Goal: Book appointment/travel/reservation

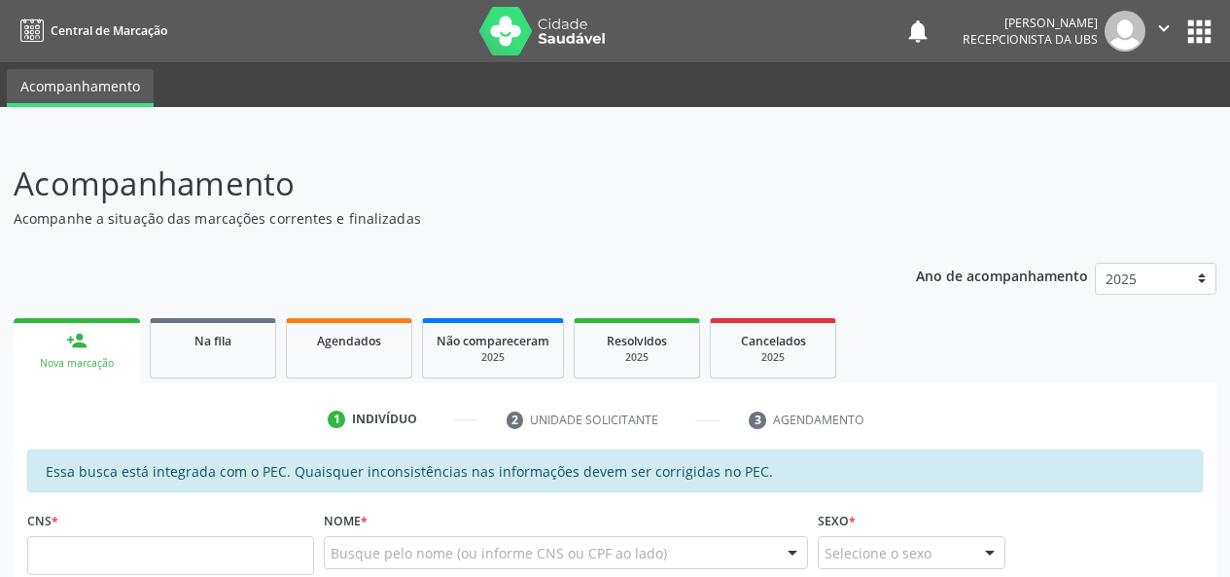
scroll to position [91, 0]
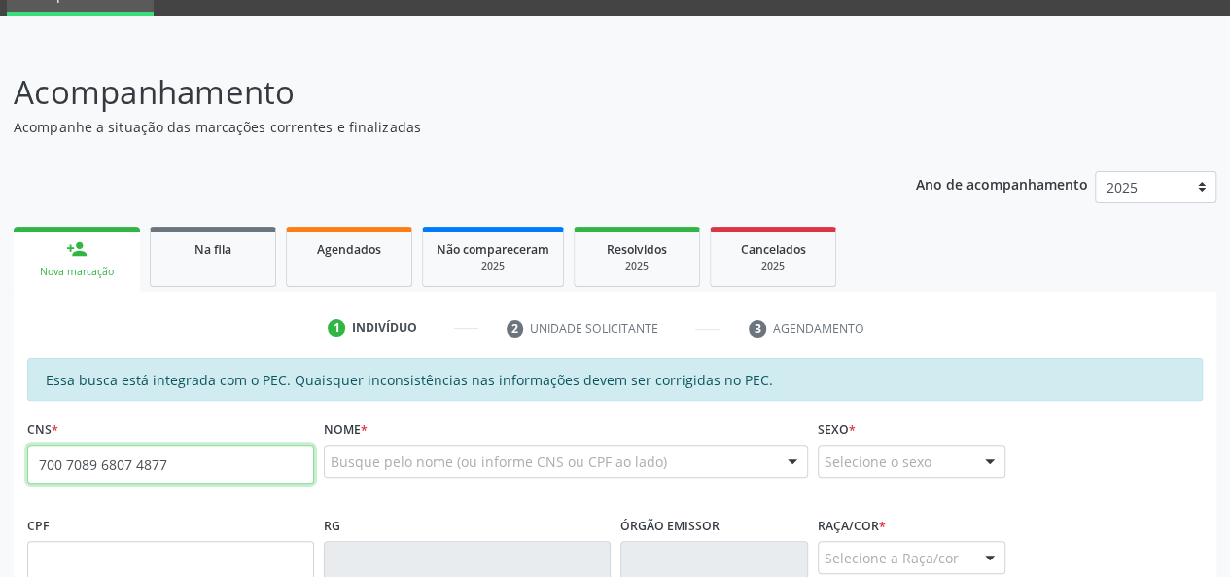
type input "700 7089 6807 4877"
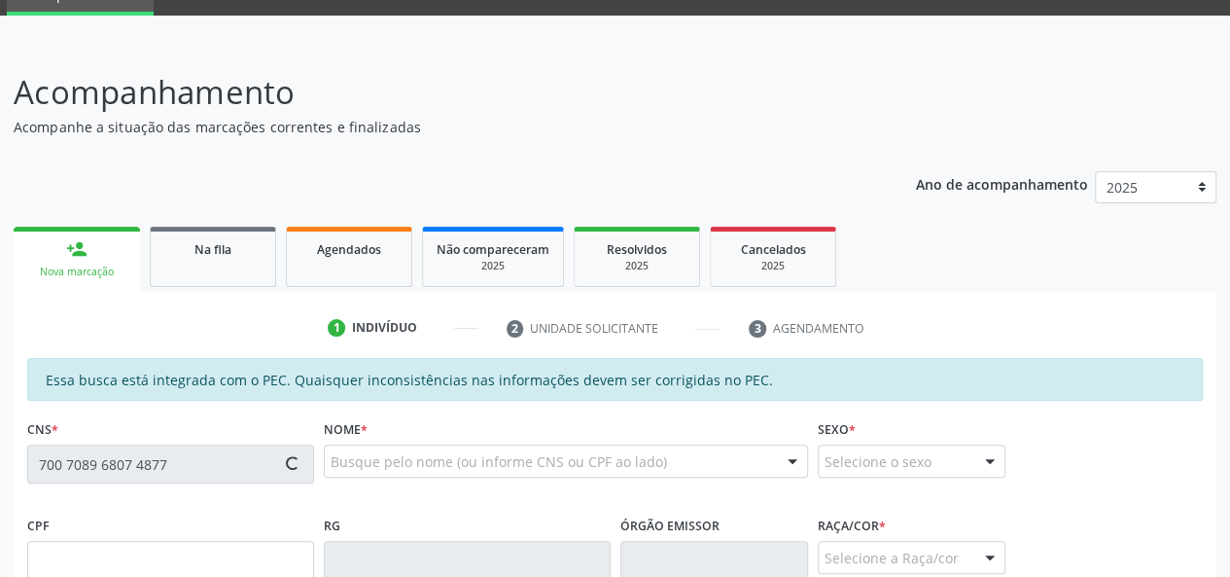
type input "057.372.214-58"
type input "[DATE]"
type input "[PERSON_NAME]"
type input "[PHONE_NUMBER]"
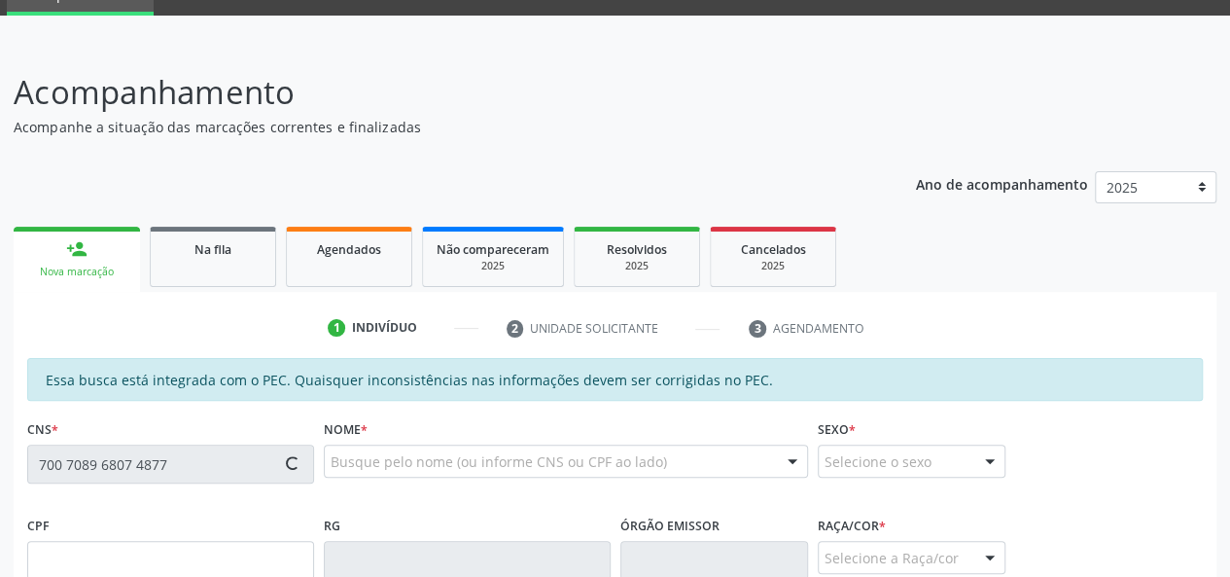
type input "S/N"
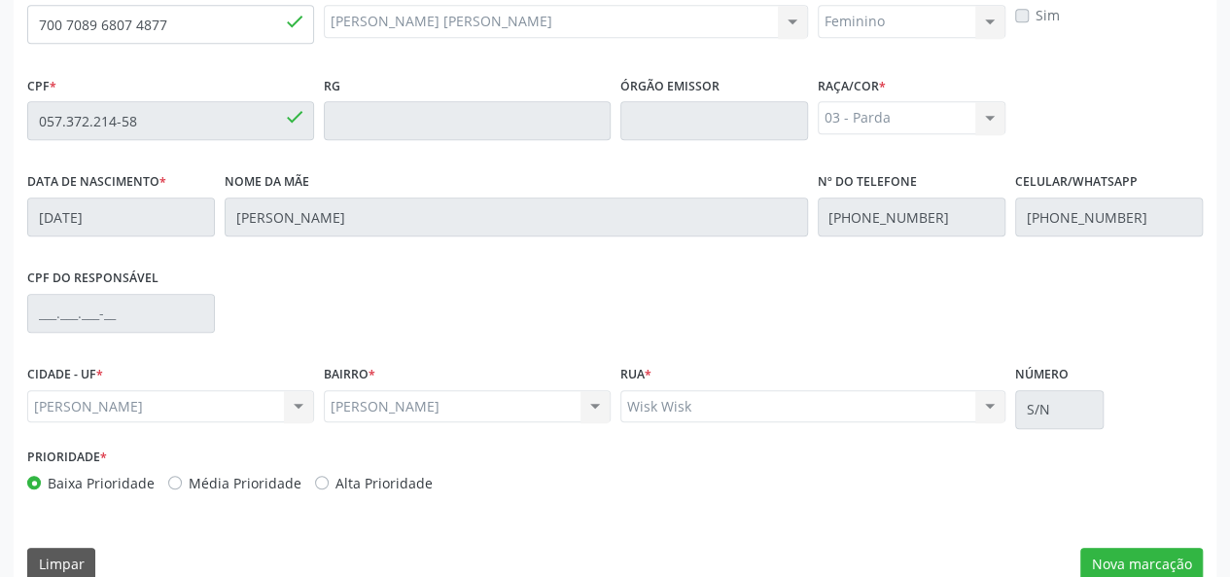
scroll to position [559, 0]
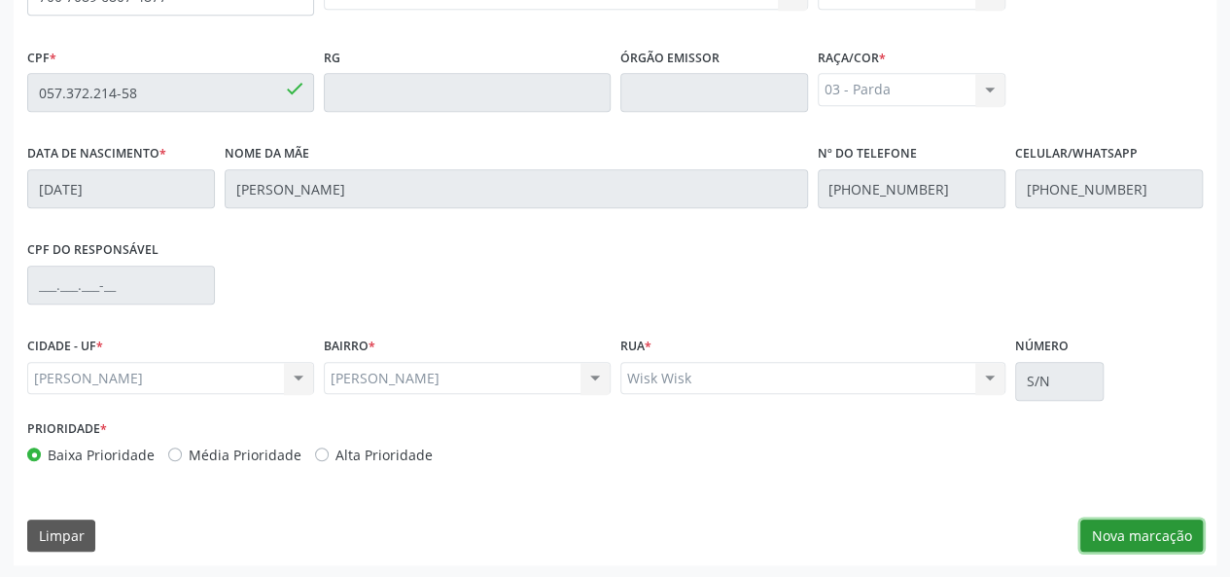
click at [1149, 536] on button "Nova marcação" at bounding box center [1141, 535] width 123 height 33
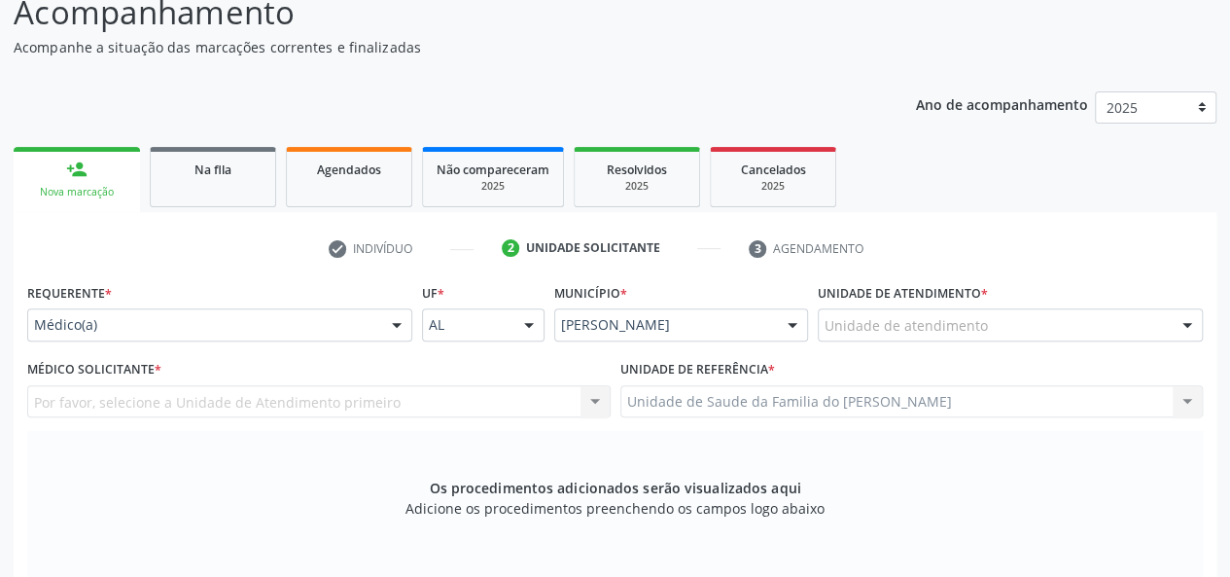
scroll to position [170, 0]
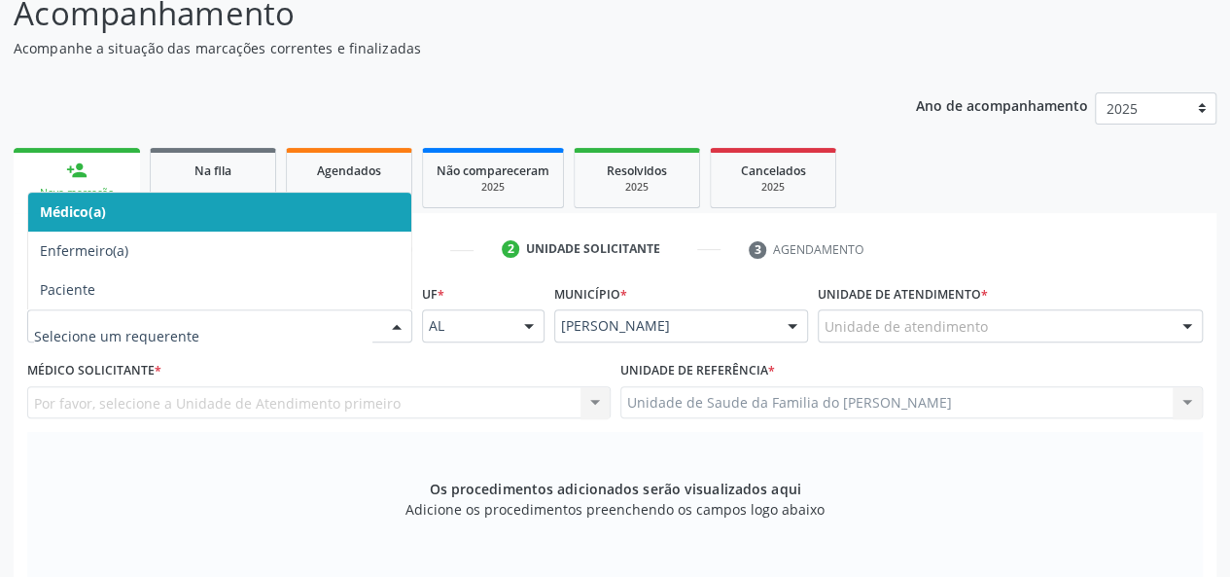
click at [379, 322] on div "Médico(a) Enfermeiro(a) Paciente Nenhum resultado encontrado para: " " Não há n…" at bounding box center [219, 325] width 385 height 33
click at [264, 209] on span "Médico(a)" at bounding box center [219, 212] width 383 height 39
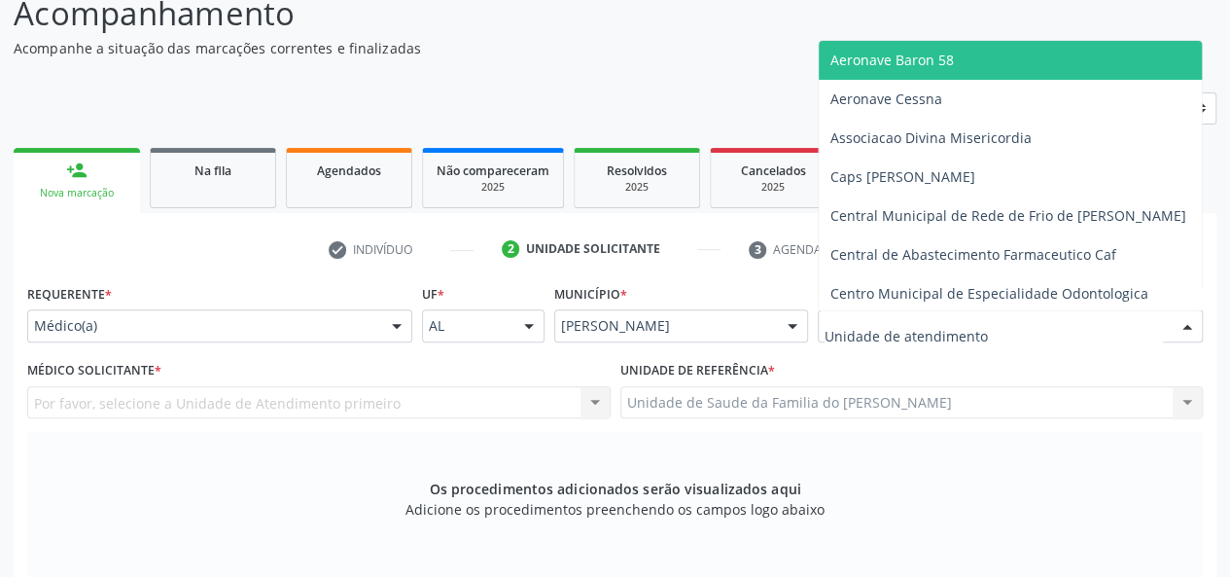
type input "j"
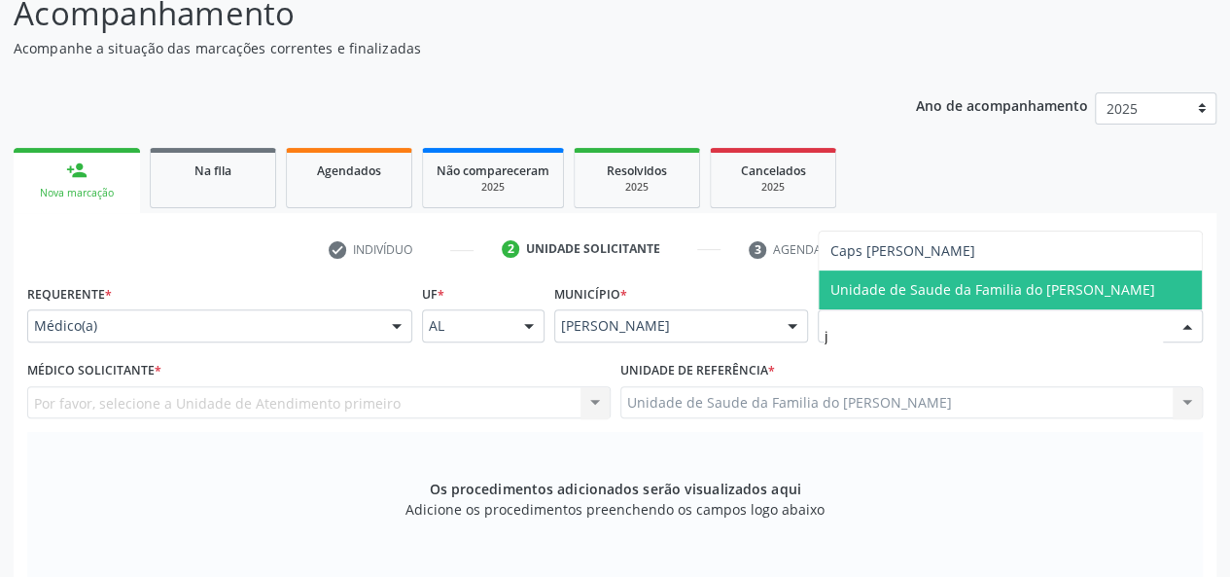
click at [1040, 289] on span "Unidade de Saude da Familia do [PERSON_NAME]" at bounding box center [993, 289] width 325 height 18
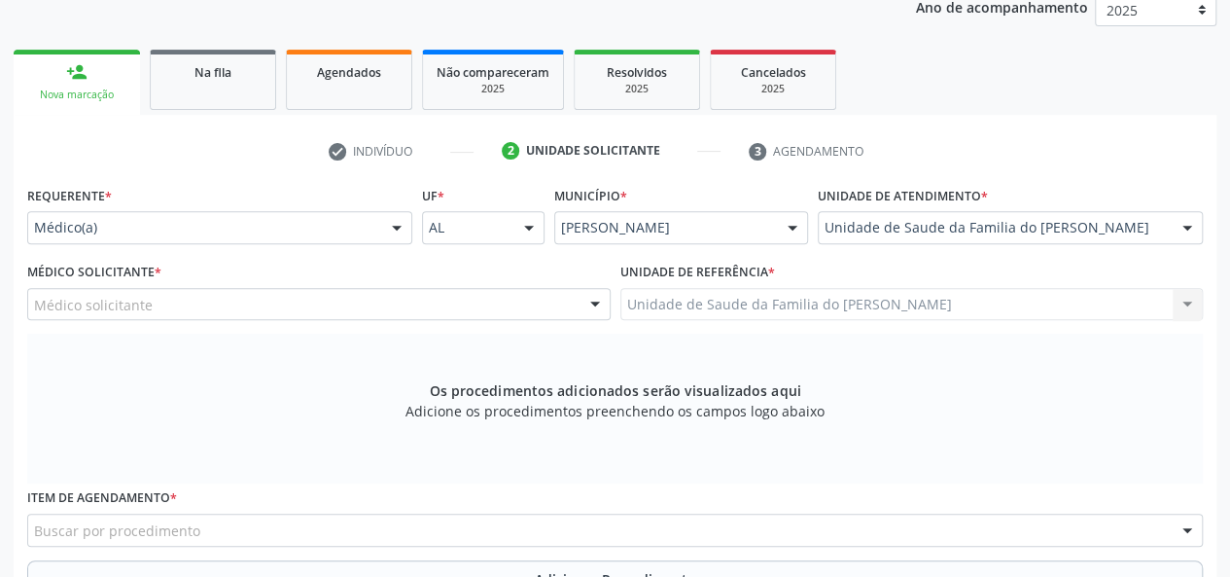
scroll to position [365, 0]
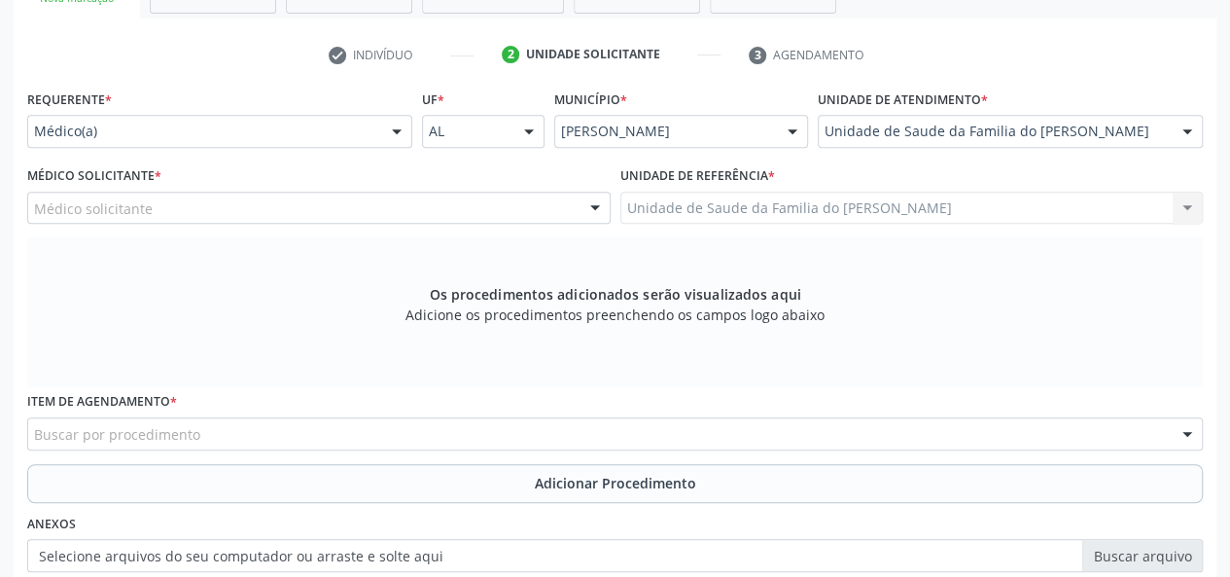
click at [595, 209] on div at bounding box center [595, 209] width 29 height 33
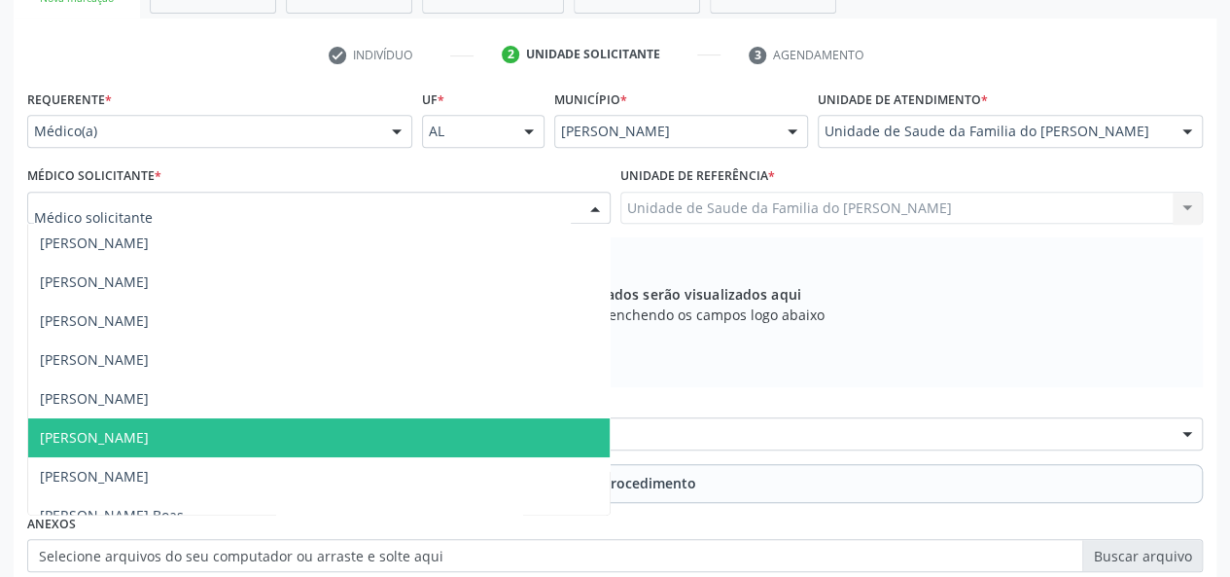
click at [424, 442] on span "[PERSON_NAME]" at bounding box center [319, 437] width 582 height 39
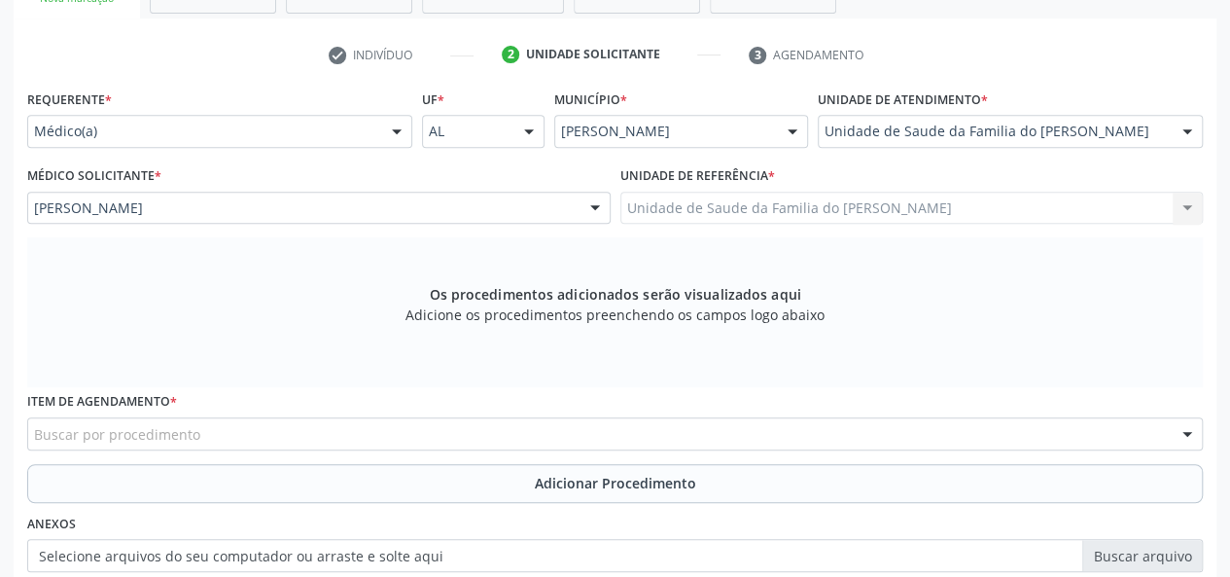
scroll to position [589, 0]
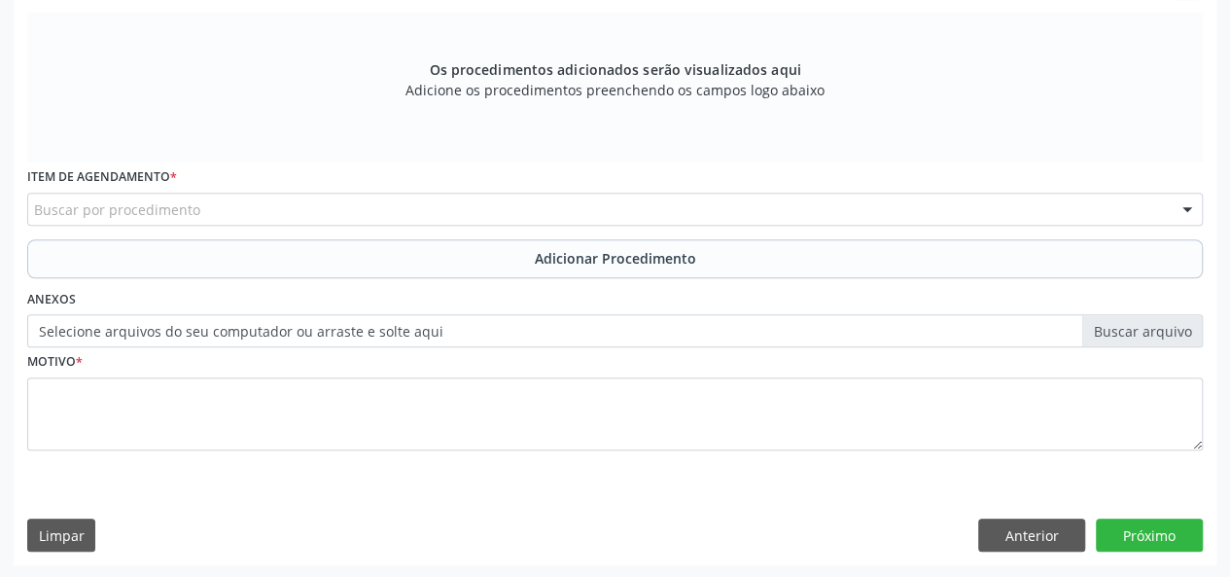
click at [422, 209] on div "Buscar por procedimento" at bounding box center [615, 209] width 1176 height 33
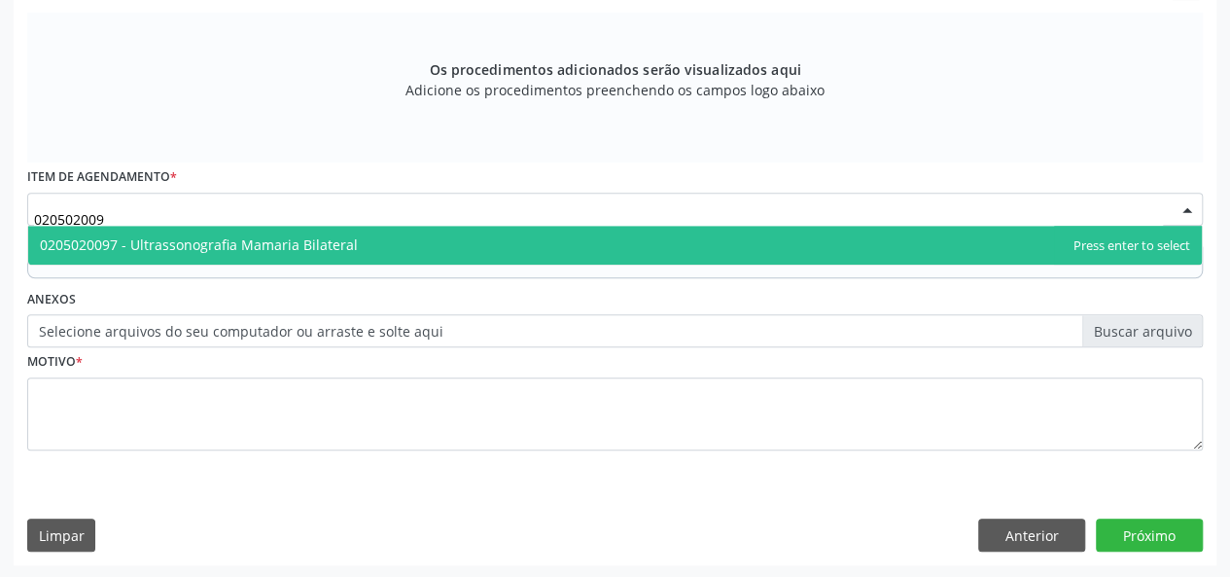
type input "0205020097"
click at [472, 238] on span "0205020097 - Ultrassonografia Mamaria Bilateral" at bounding box center [615, 245] width 1174 height 39
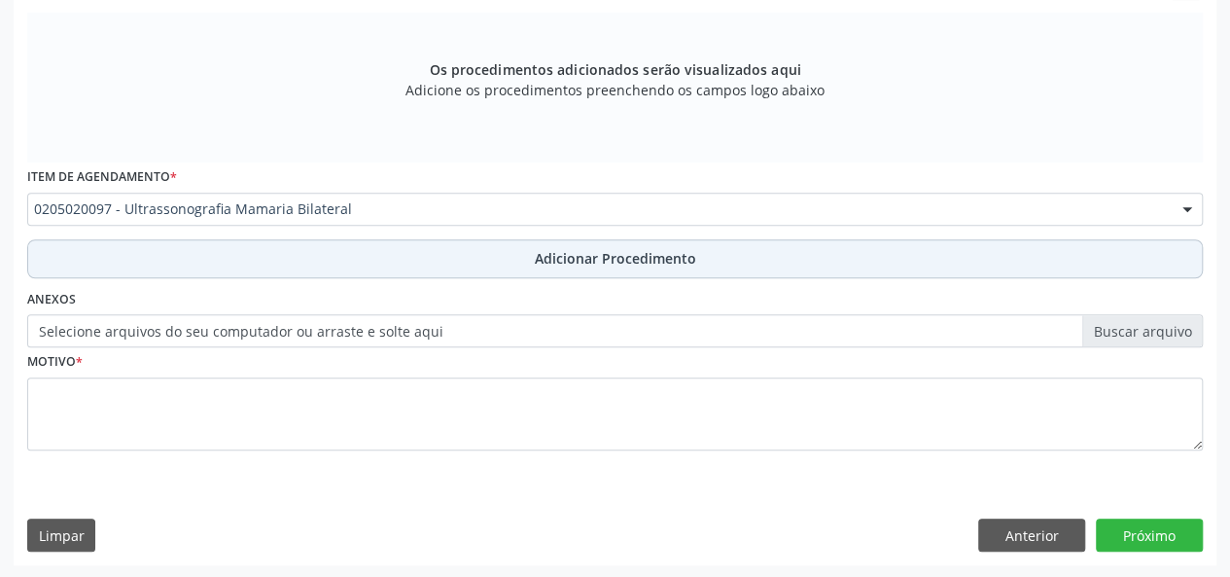
click at [478, 258] on button "Adicionar Procedimento" at bounding box center [615, 258] width 1176 height 39
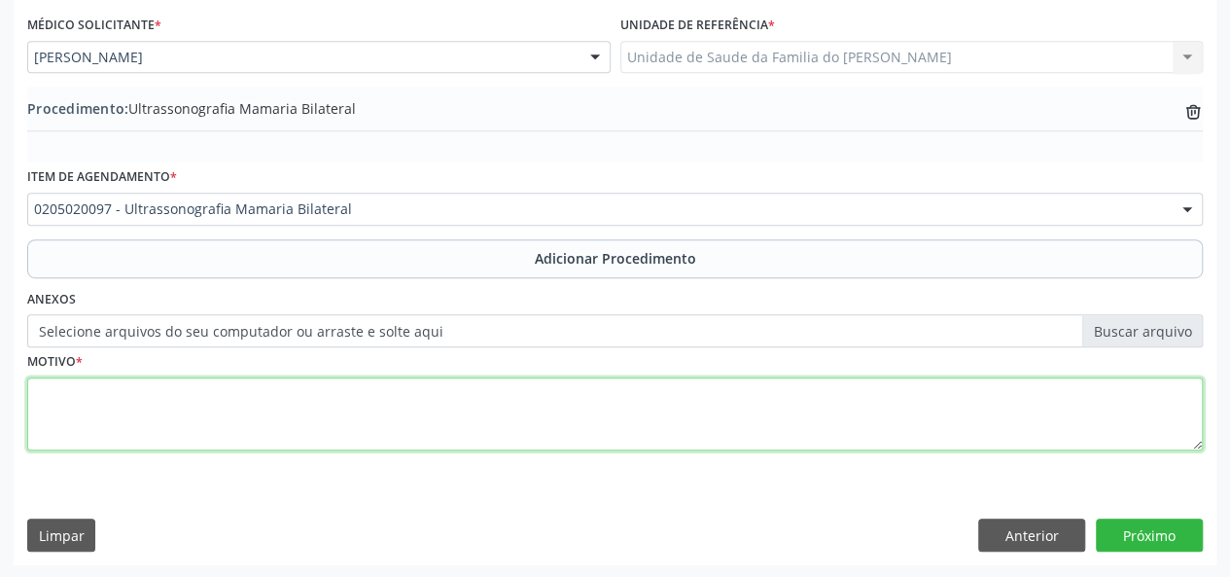
click at [416, 406] on textarea at bounding box center [615, 414] width 1176 height 74
type textarea "rastreamento"
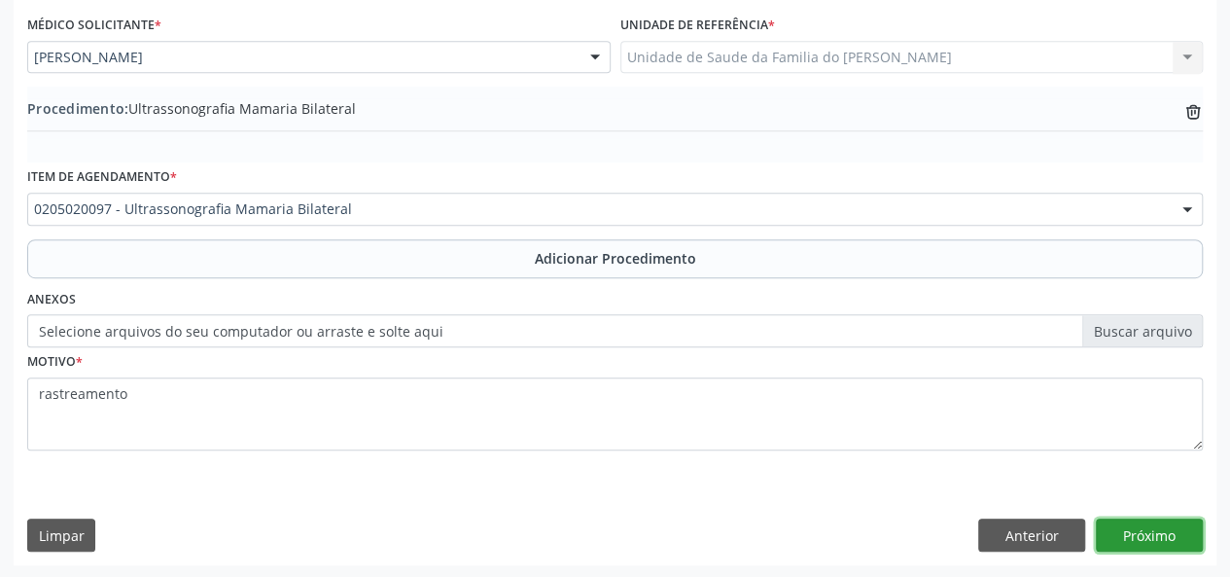
click at [1185, 536] on button "Próximo" at bounding box center [1149, 534] width 107 height 33
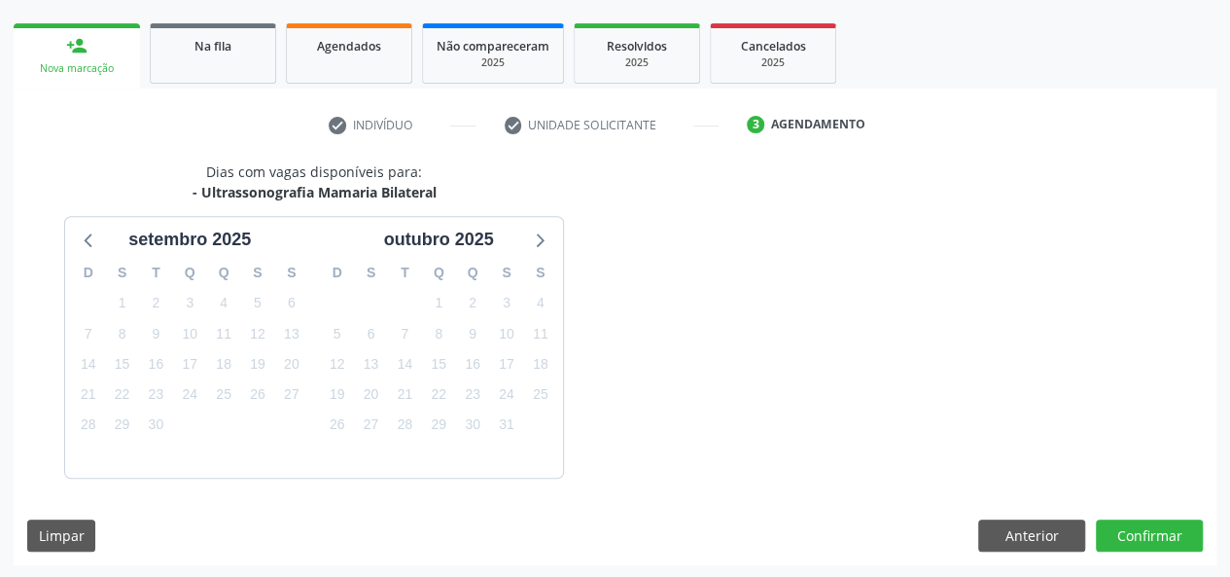
scroll to position [352, 0]
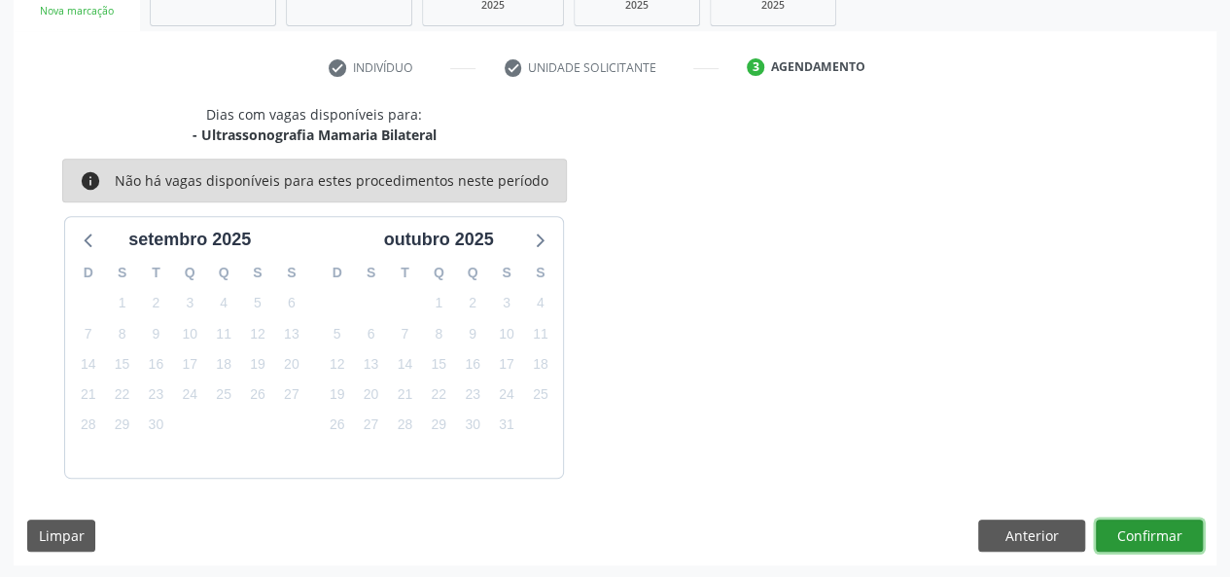
click at [1146, 535] on button "Confirmar" at bounding box center [1149, 535] width 107 height 33
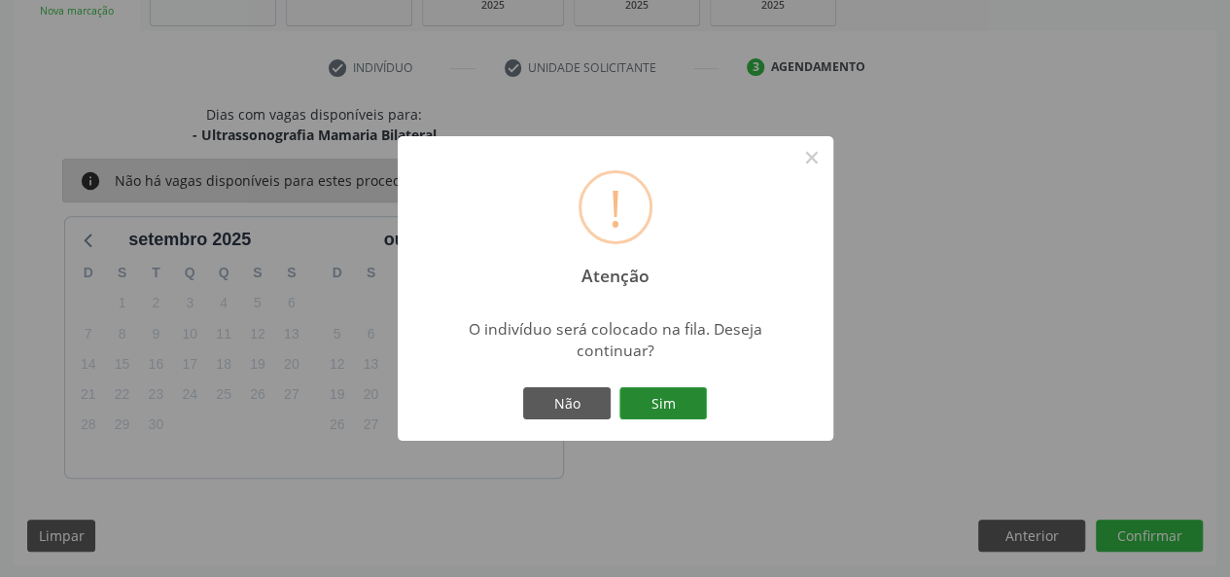
click at [655, 398] on button "Sim" at bounding box center [663, 403] width 88 height 33
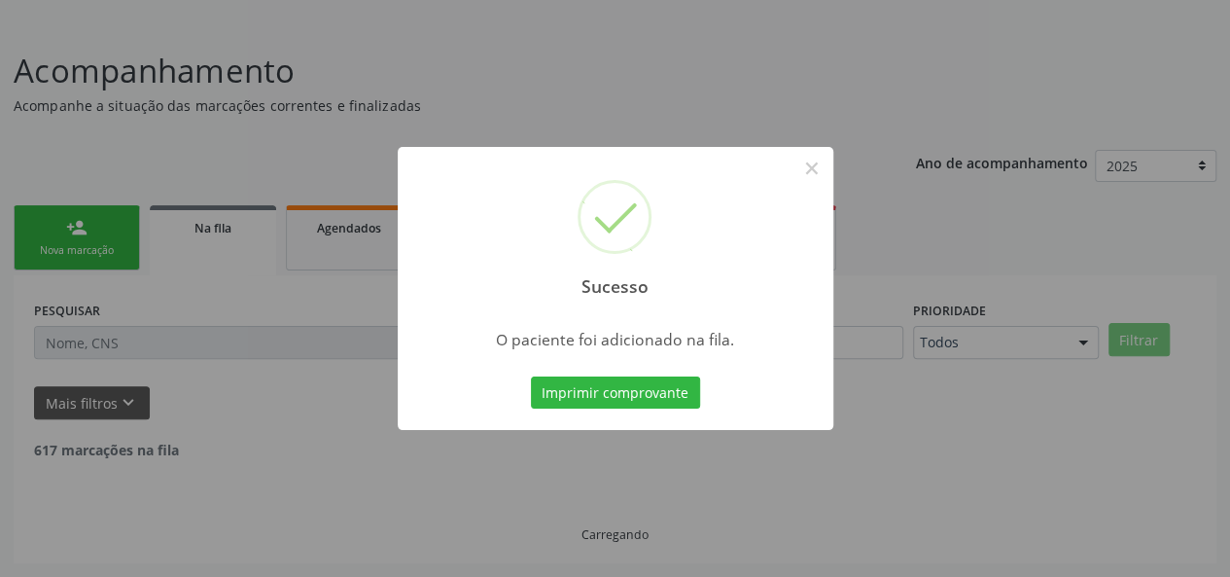
scroll to position [91, 0]
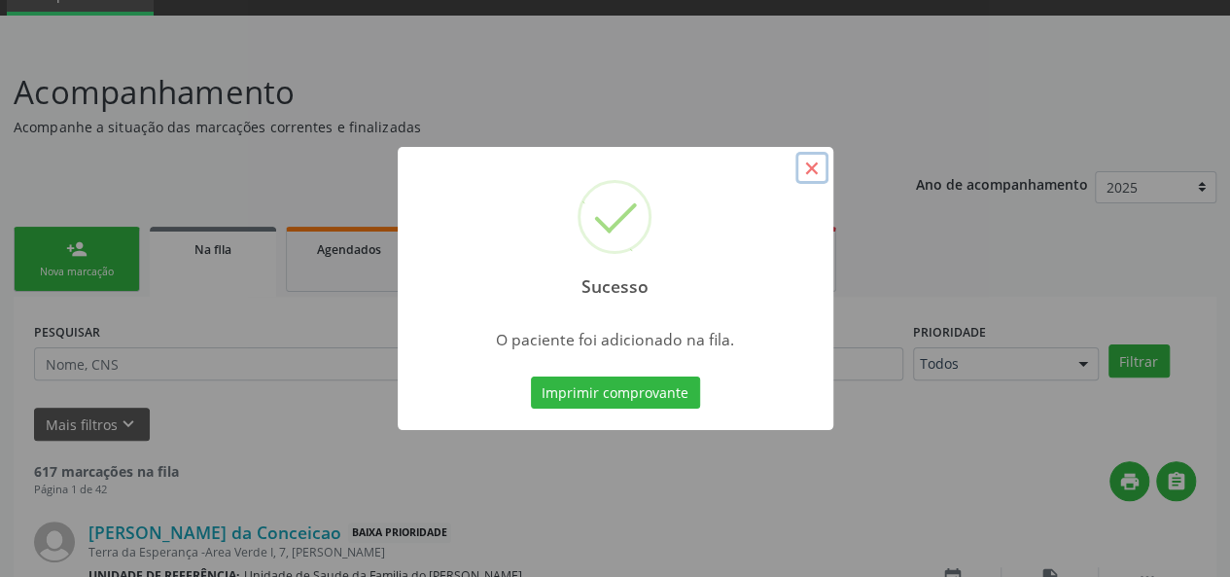
click at [801, 167] on button "×" at bounding box center [812, 168] width 33 height 33
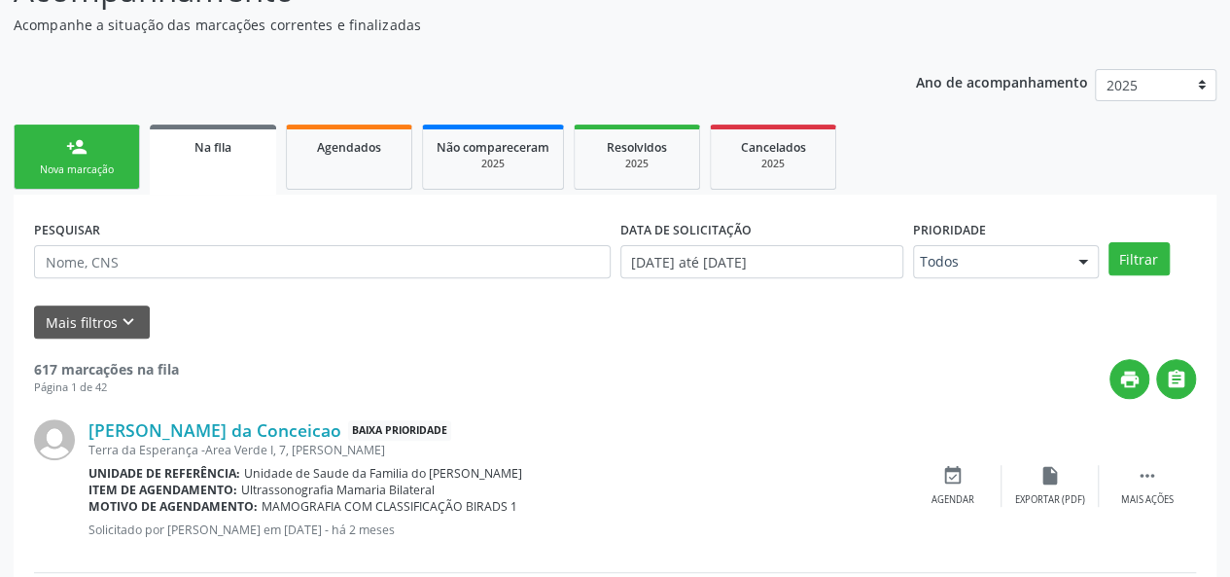
scroll to position [195, 0]
